Goal: Information Seeking & Learning: Learn about a topic

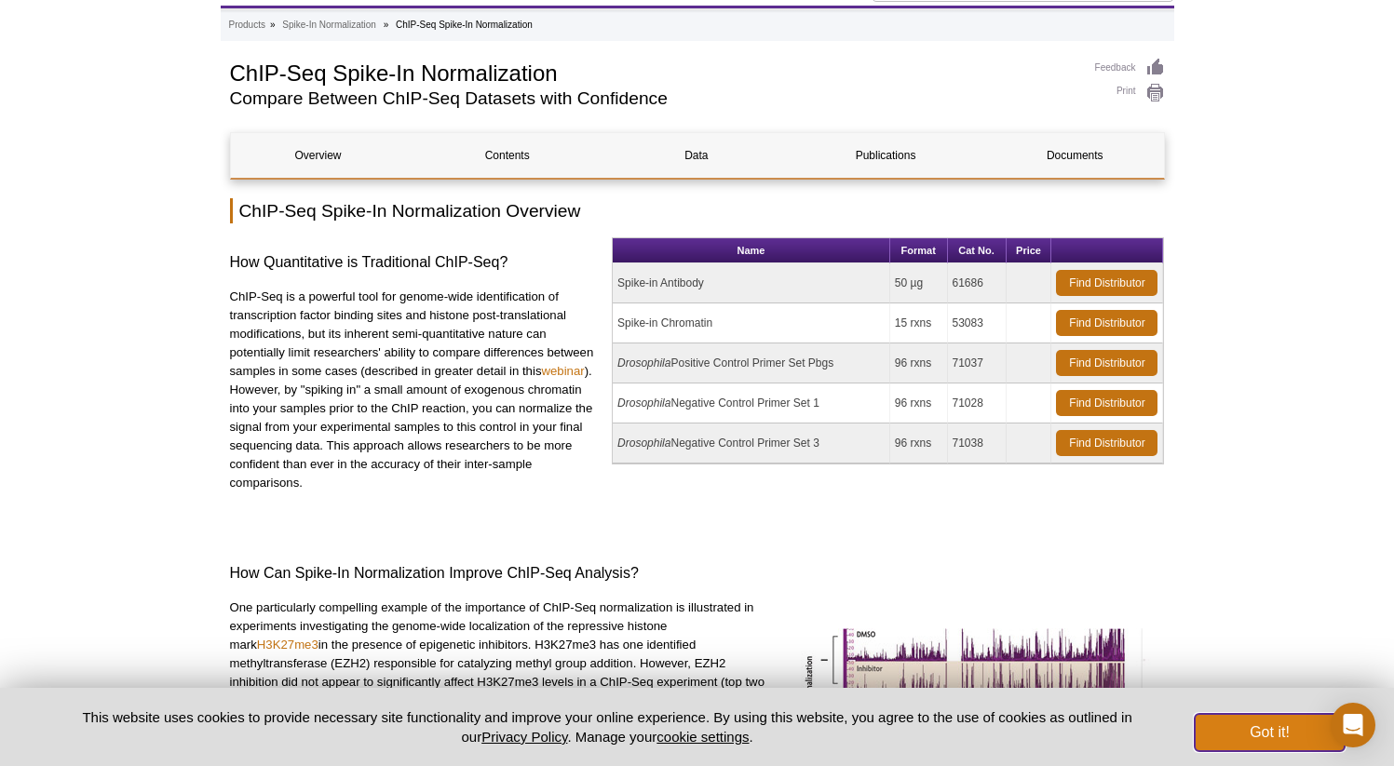
click at [1294, 725] on button "Got it!" at bounding box center [1268, 732] width 149 height 37
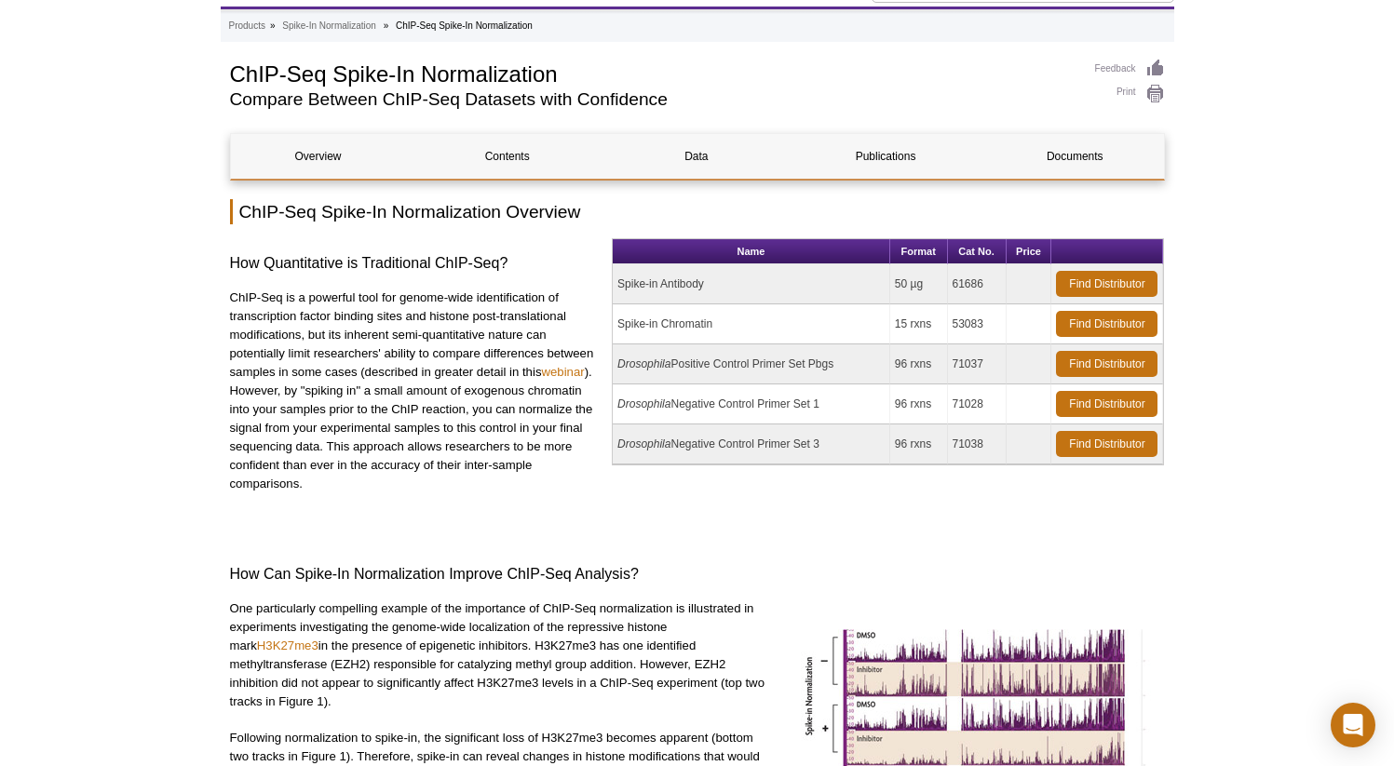
scroll to position [87, 0]
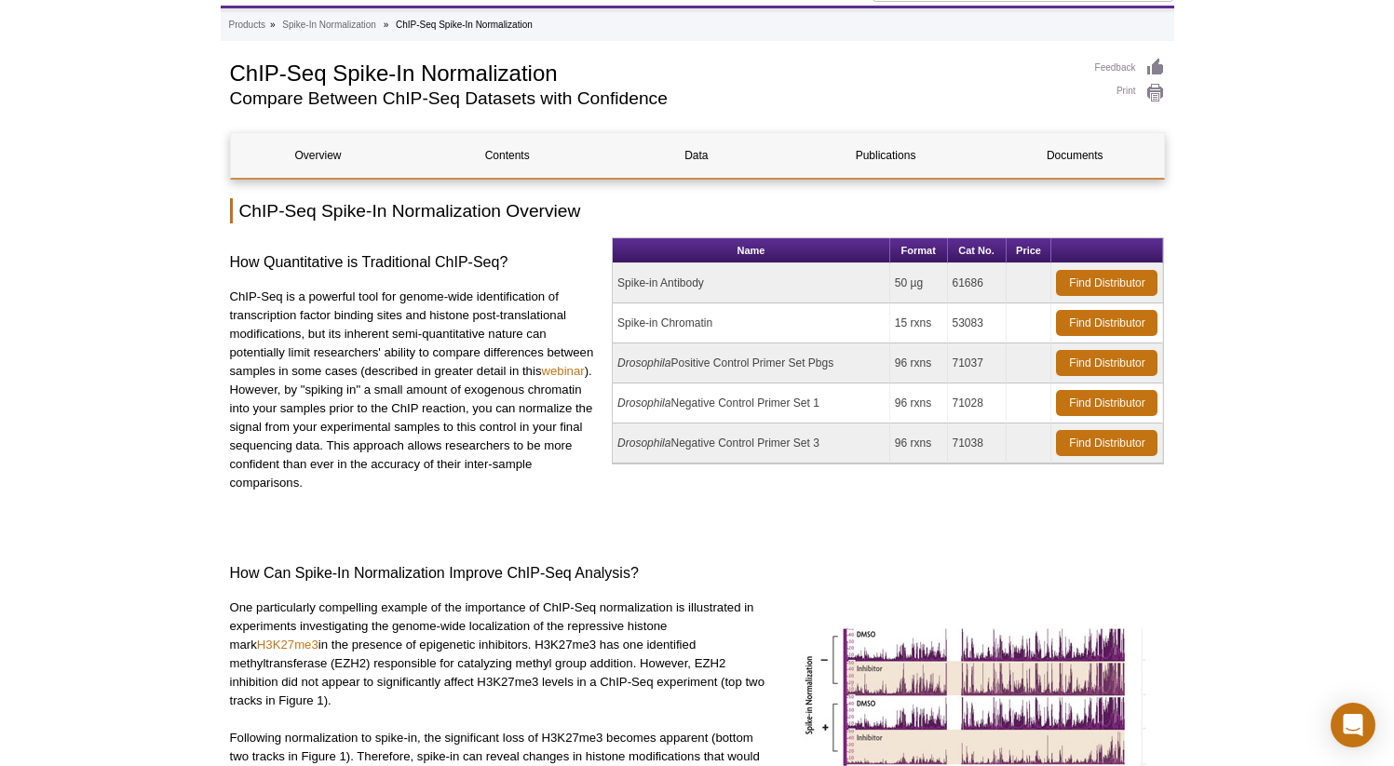
click at [647, 324] on td "Spike-in Chromatin" at bounding box center [751, 323] width 277 height 40
click at [257, 408] on p "ChIP-Seq is a powerful tool for genome-wide identification of transcription fac…" at bounding box center [414, 390] width 369 height 205
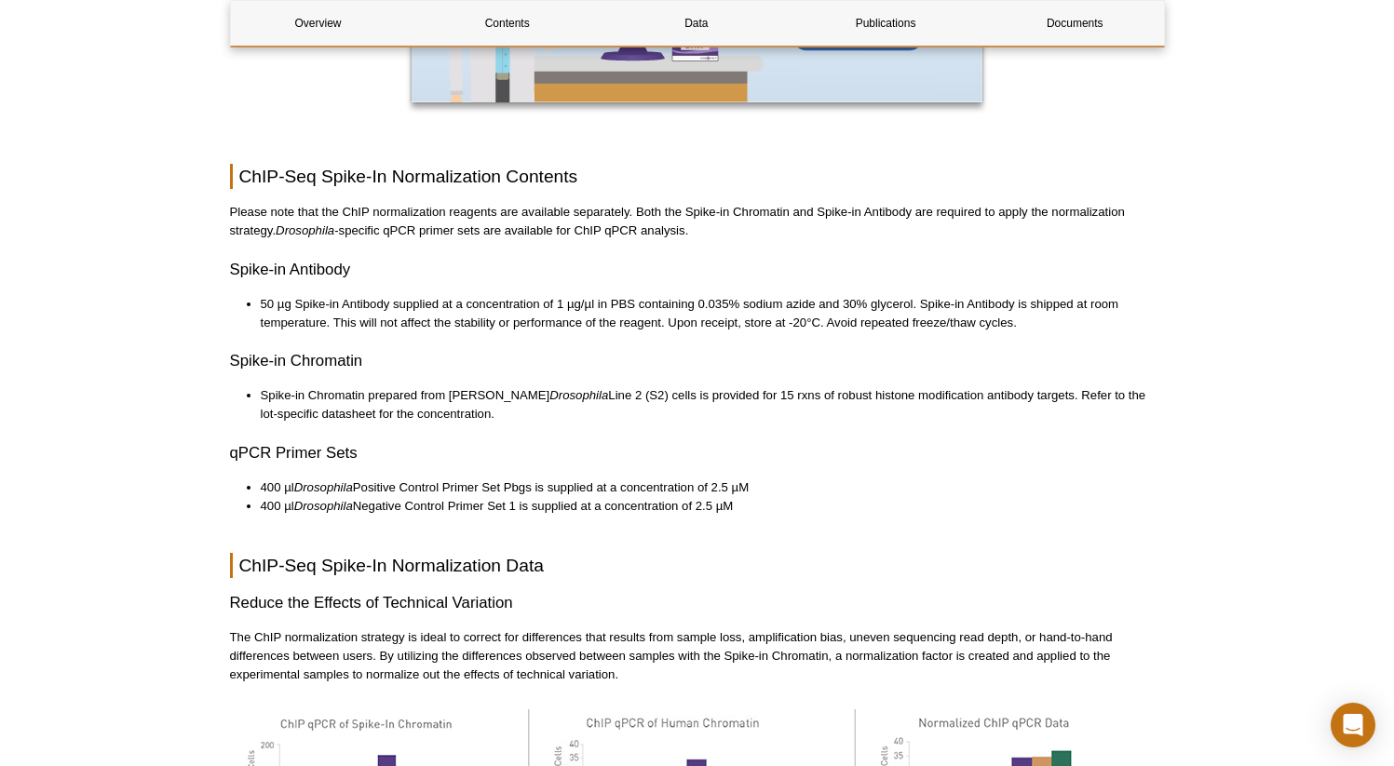
scroll to position [2580, 0]
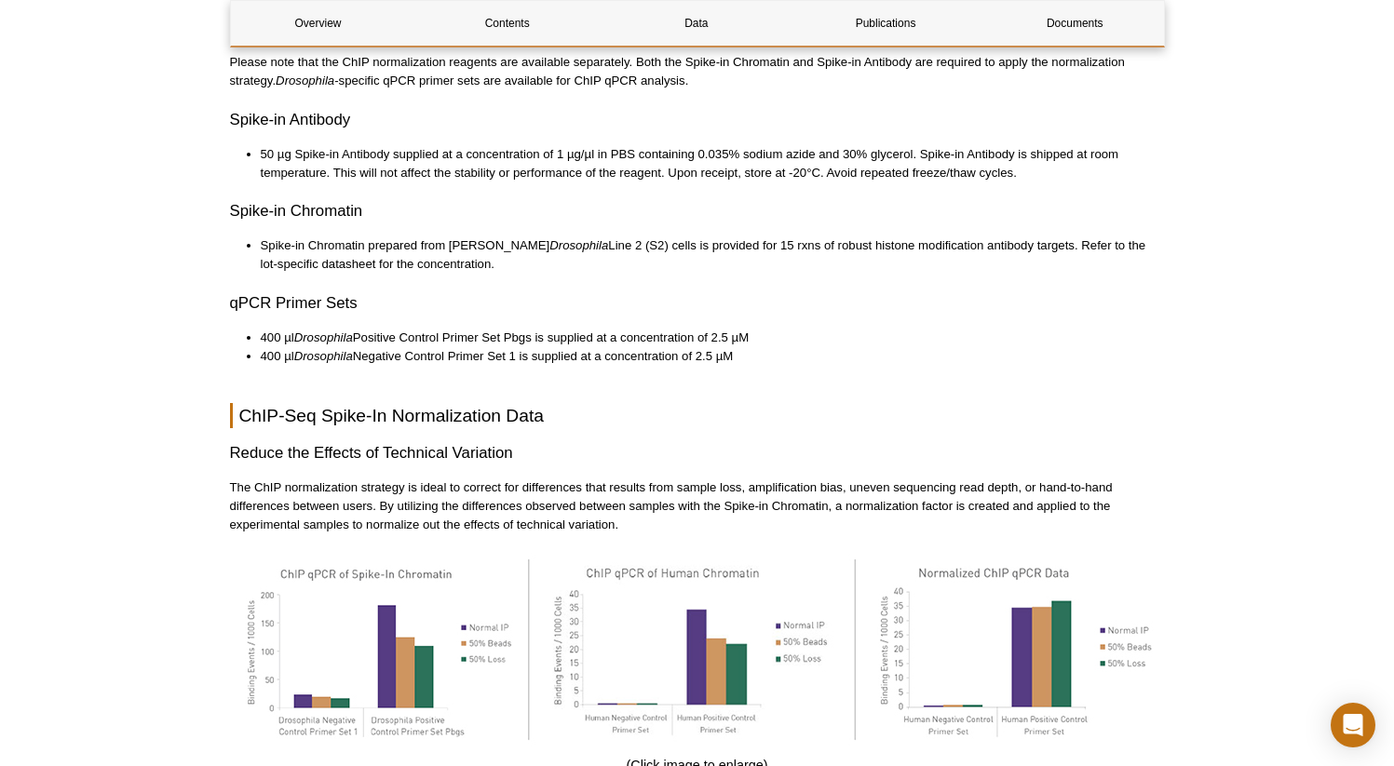
click at [450, 236] on li "Spike-in Chromatin prepared from [PERSON_NAME] Drosophila Line 2 (S2) cells is …" at bounding box center [703, 254] width 885 height 37
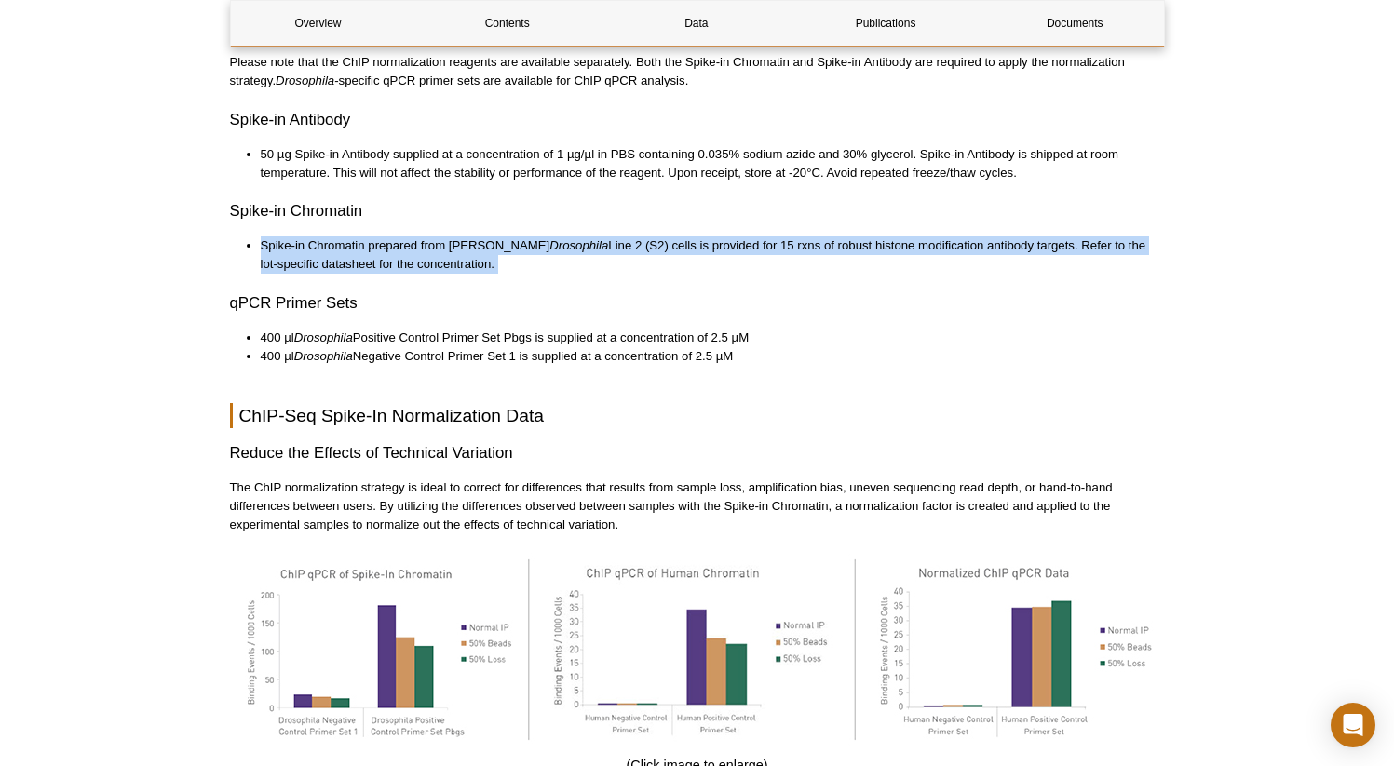
click at [450, 236] on li "Spike-in Chromatin prepared from [PERSON_NAME] Drosophila Line 2 (S2) cells is …" at bounding box center [703, 254] width 885 height 37
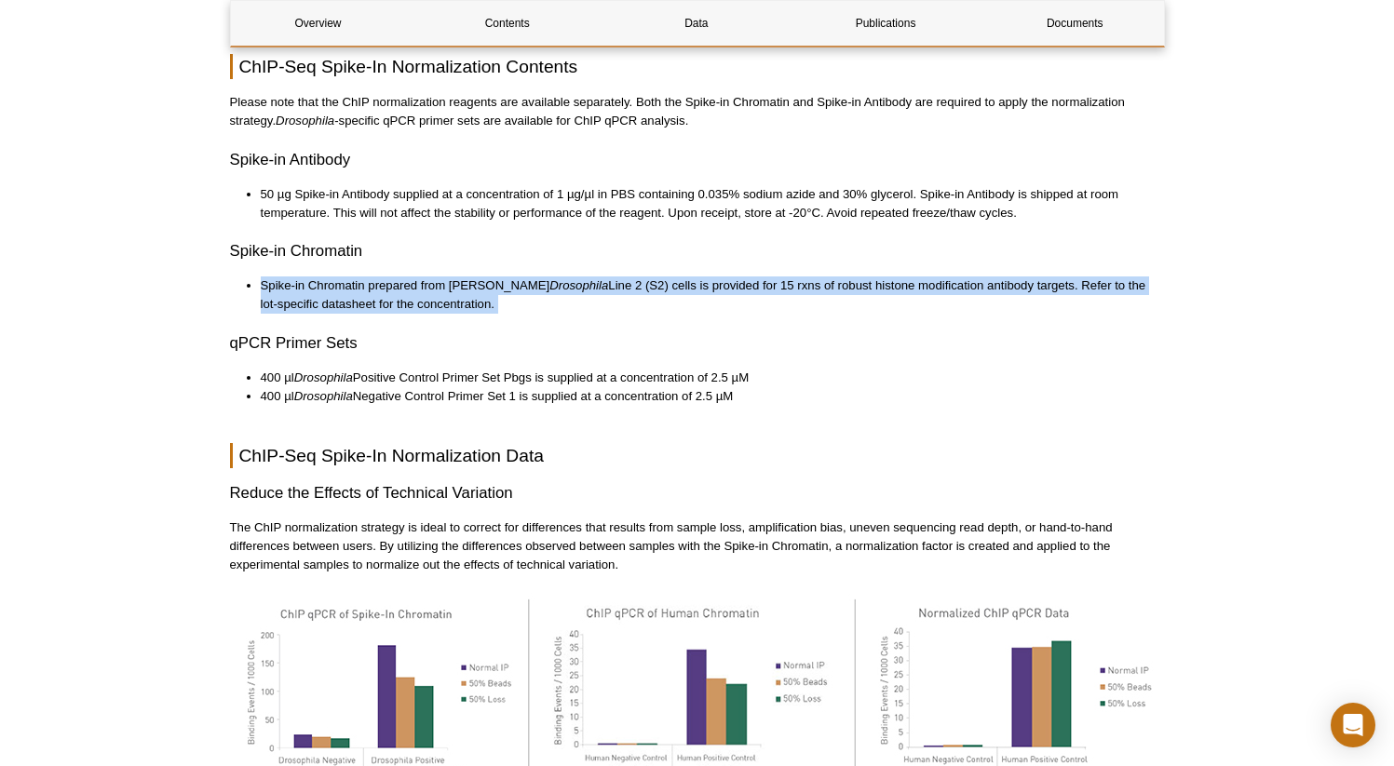
scroll to position [2537, 0]
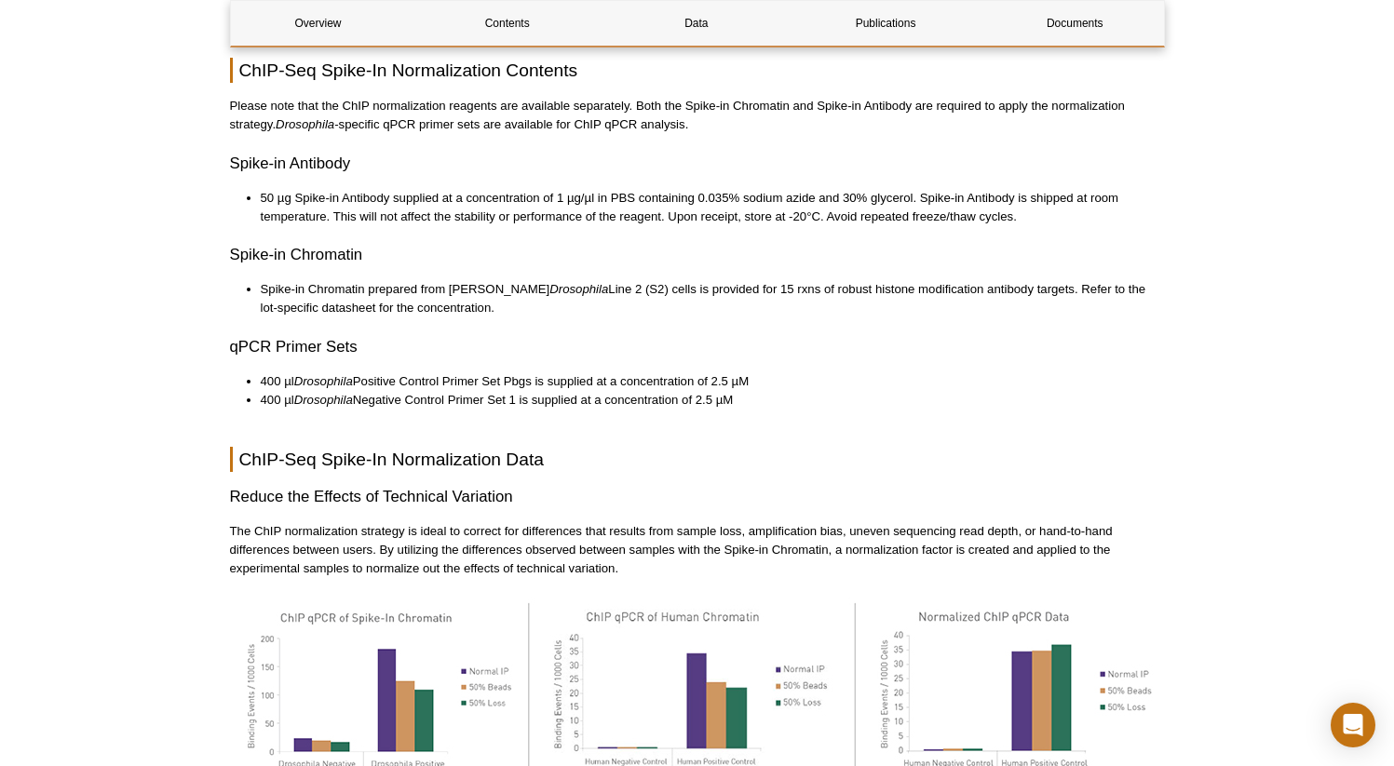
click at [432, 193] on li "50 µg Spike-in Antibody supplied at a concentration of 1 µg/µl in PBS containin…" at bounding box center [703, 207] width 885 height 37
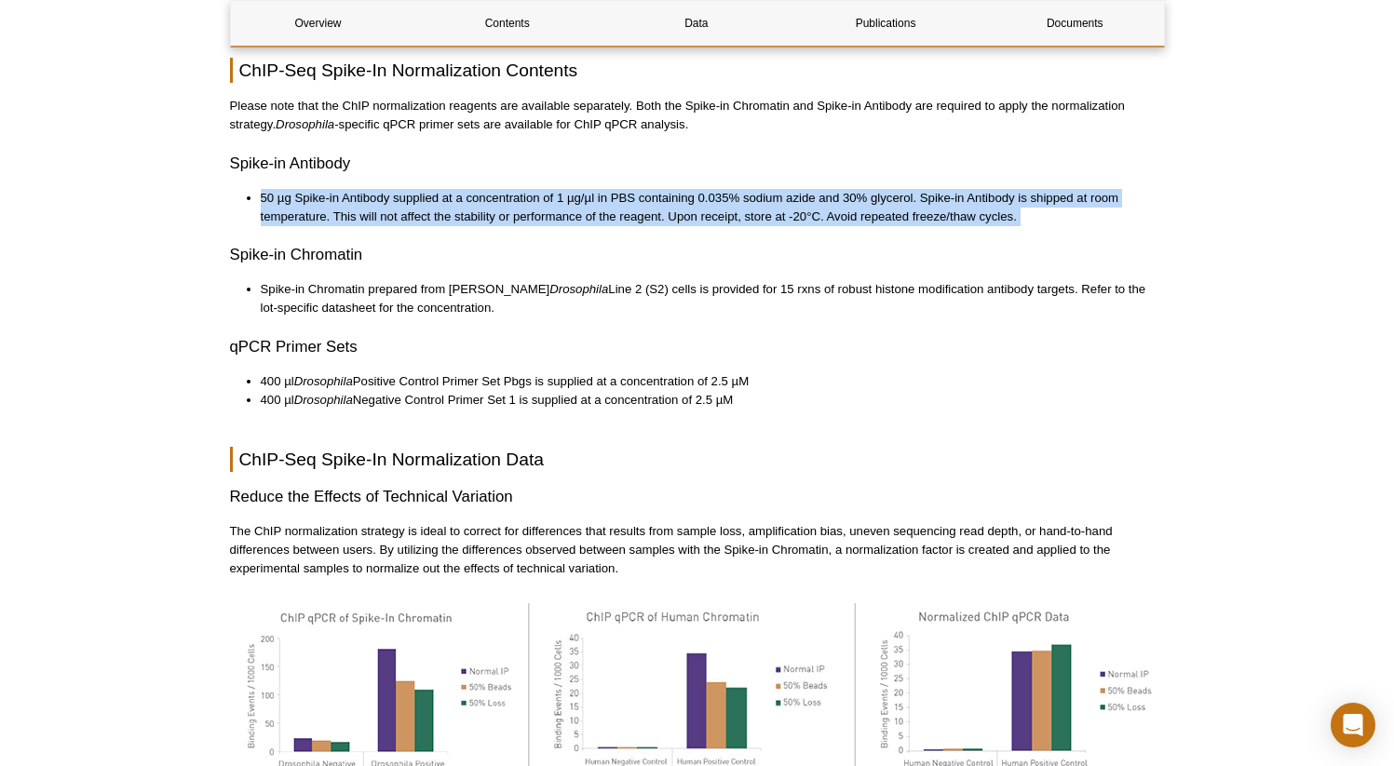
click at [432, 193] on li "50 µg Spike-in Antibody supplied at a concentration of 1 µg/µl in PBS containin…" at bounding box center [703, 207] width 885 height 37
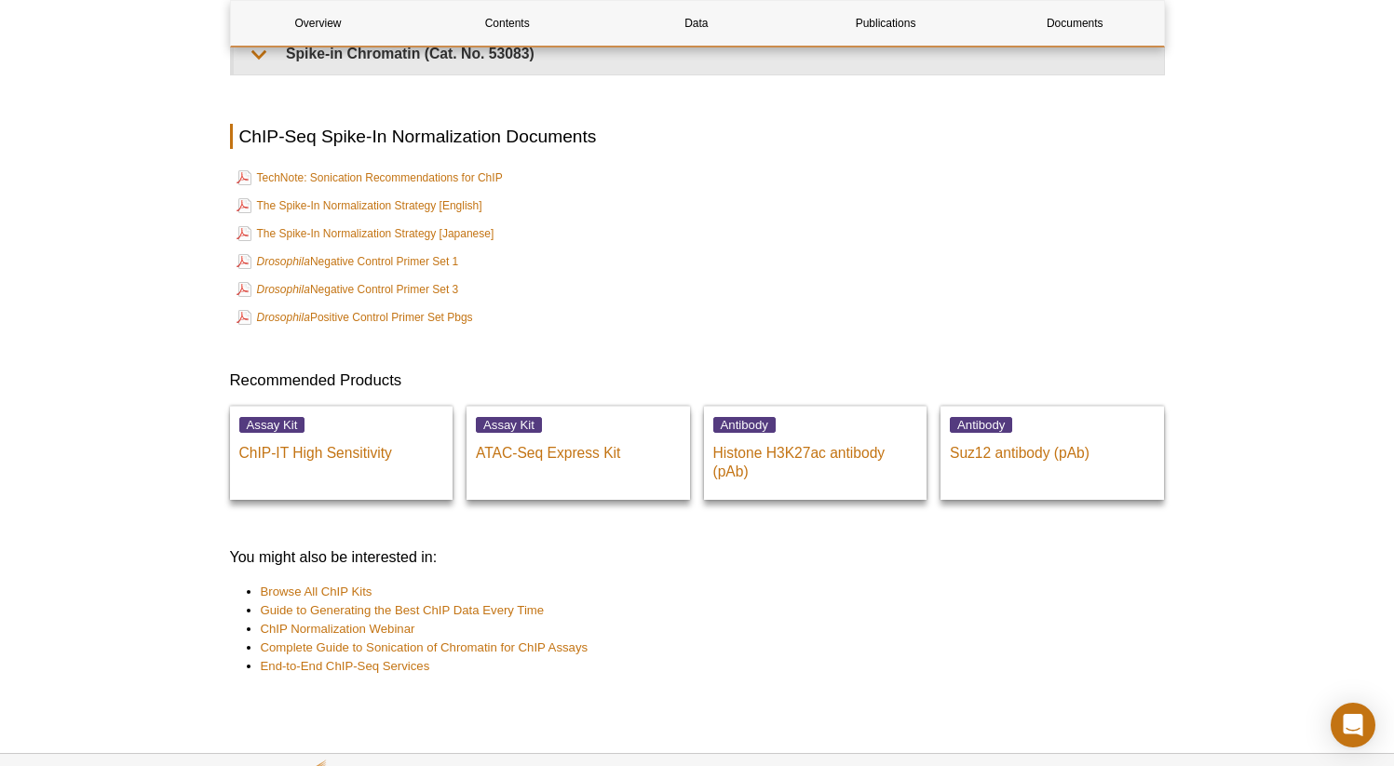
scroll to position [4301, 0]
